Goal: Information Seeking & Learning: Learn about a topic

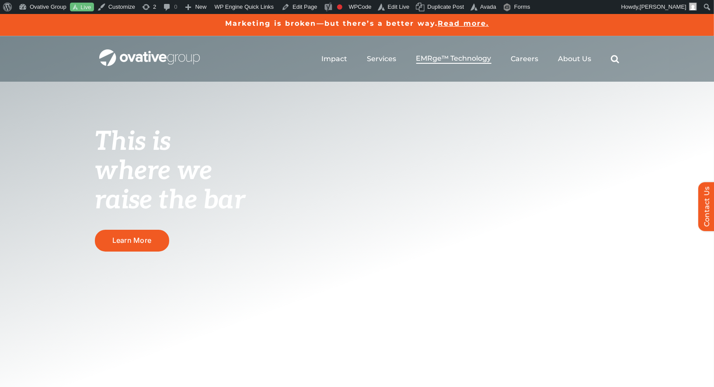
click at [429, 63] on li "EMRge™ Technology" at bounding box center [453, 59] width 75 height 10
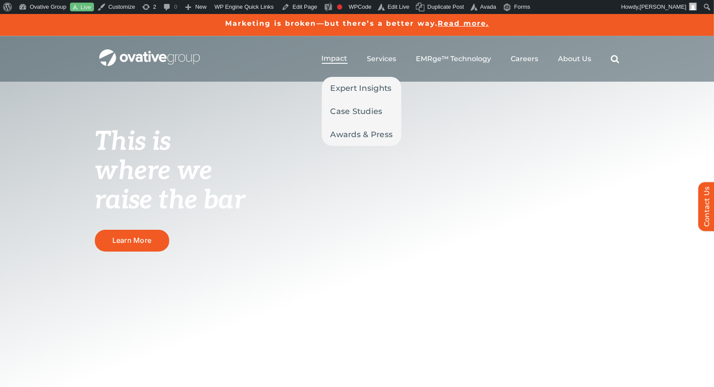
click at [333, 60] on span "Impact" at bounding box center [335, 58] width 26 height 9
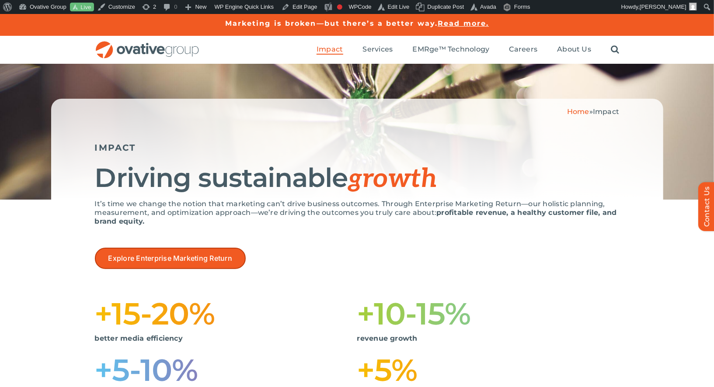
click at [171, 250] on link "Explore Enterprise Marketing Return" at bounding box center [170, 258] width 151 height 21
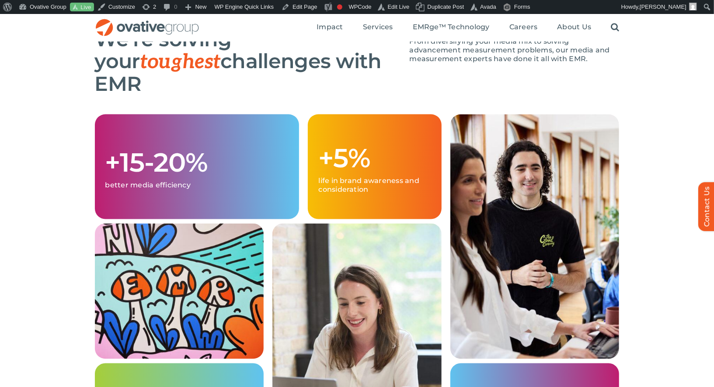
scroll to position [622, 0]
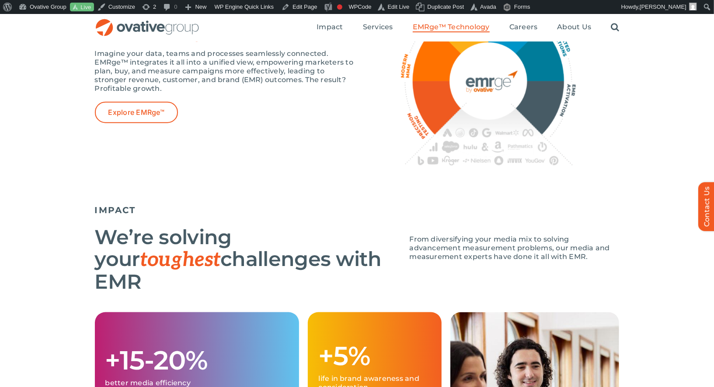
click at [465, 25] on span "EMRge™ Technology" at bounding box center [451, 27] width 77 height 9
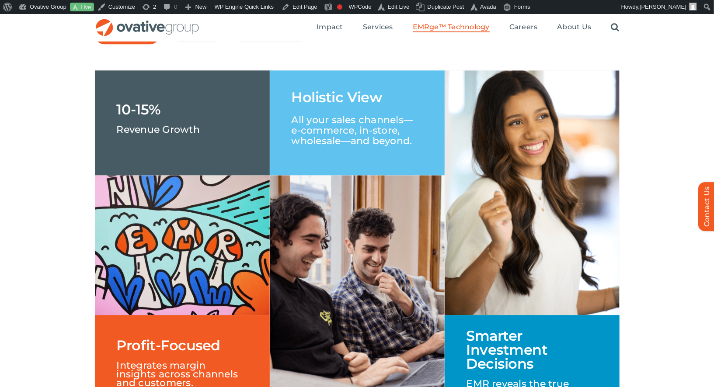
scroll to position [1340, 0]
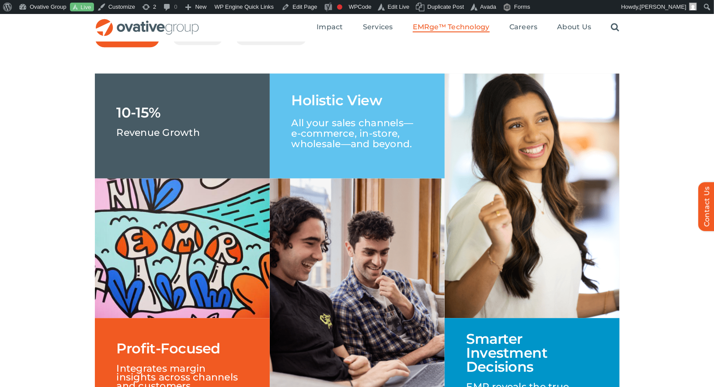
click at [205, 45] on link "Brand" at bounding box center [197, 37] width 32 height 15
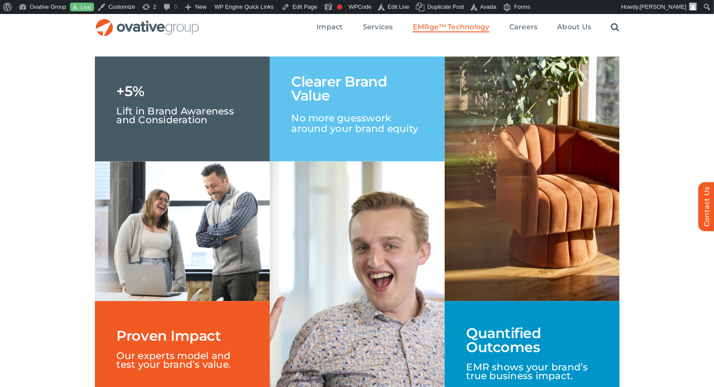
scroll to position [1356, 0]
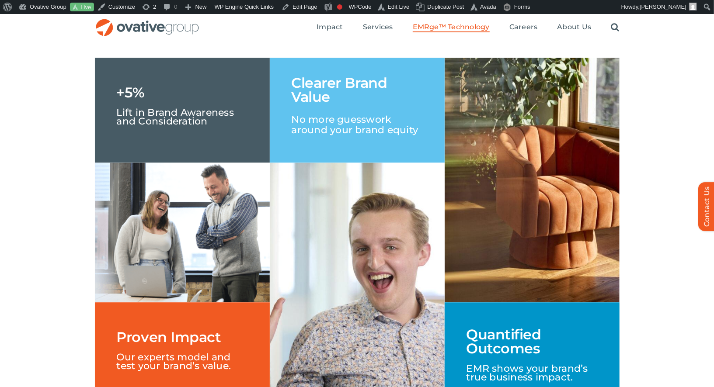
click at [133, 29] on link "Revenue" at bounding box center [128, 21] width 48 height 15
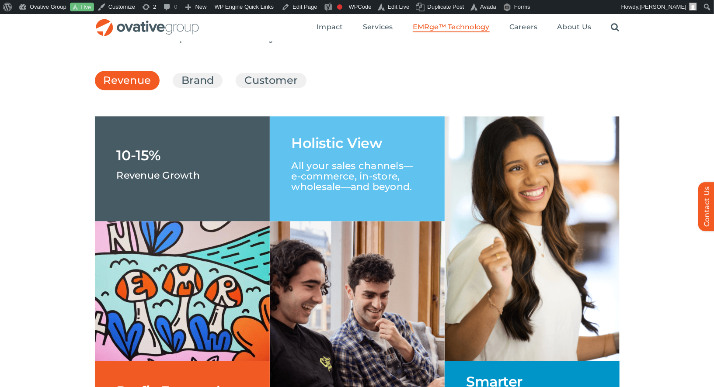
scroll to position [1224, 0]
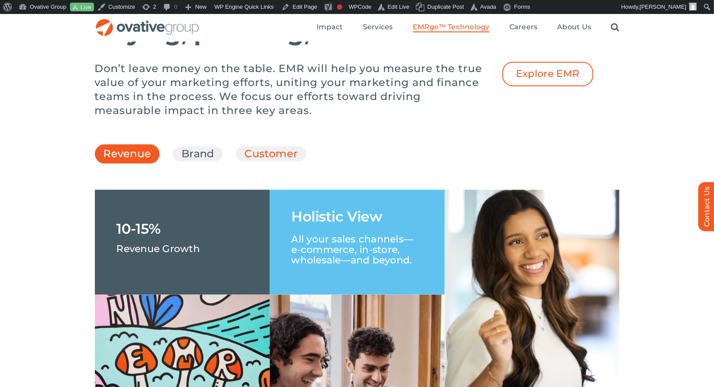
click at [282, 161] on link "Customer" at bounding box center [270, 153] width 53 height 15
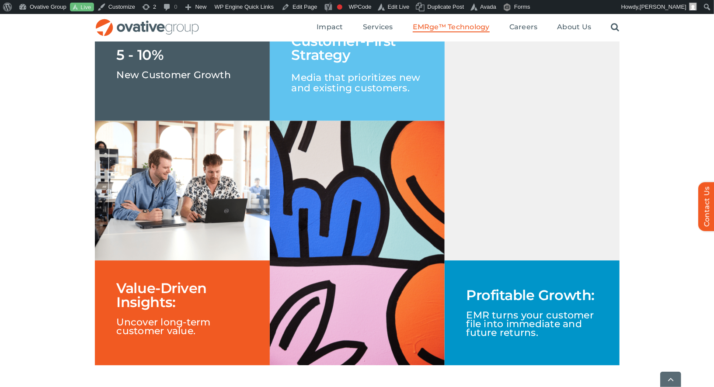
scroll to position [1401, 0]
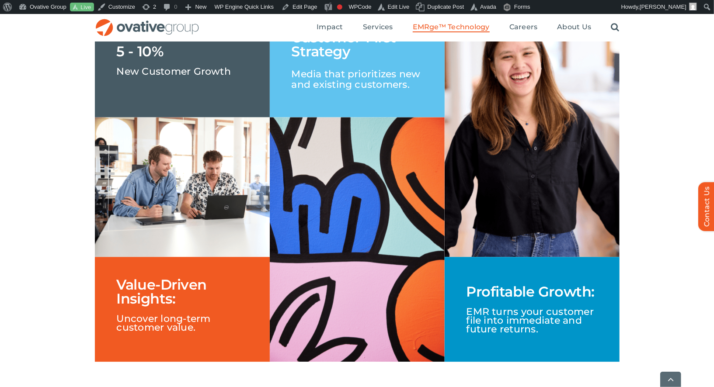
click at [540, 261] on div "5 - 10% New Customer Growth Value-Driven Insights: Uncover long-term customer v…" at bounding box center [357, 189] width 525 height 354
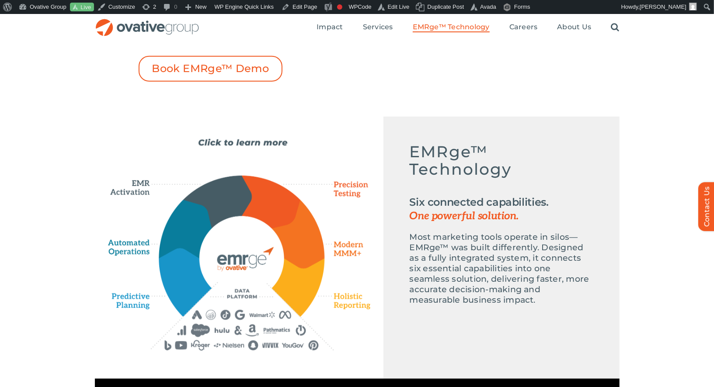
scroll to position [270, 0]
